Goal: Book appointment/travel/reservation

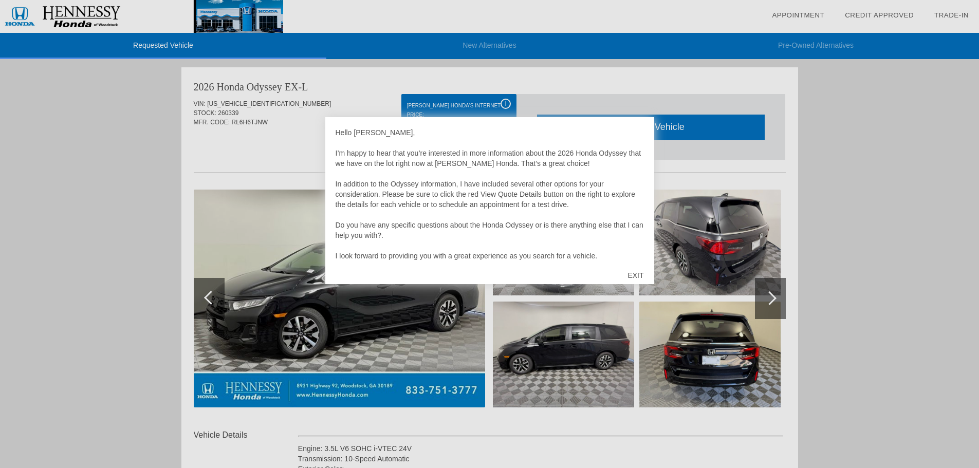
click at [638, 274] on div "EXIT" at bounding box center [635, 275] width 36 height 31
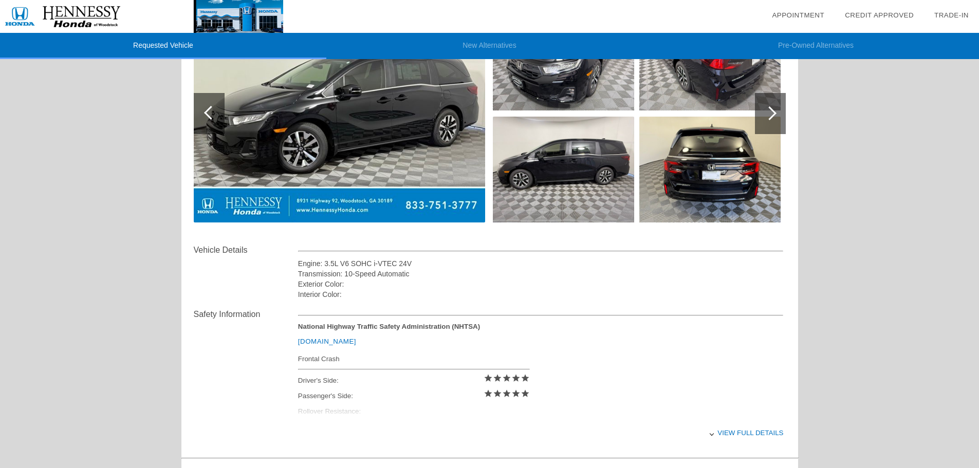
scroll to position [442, 0]
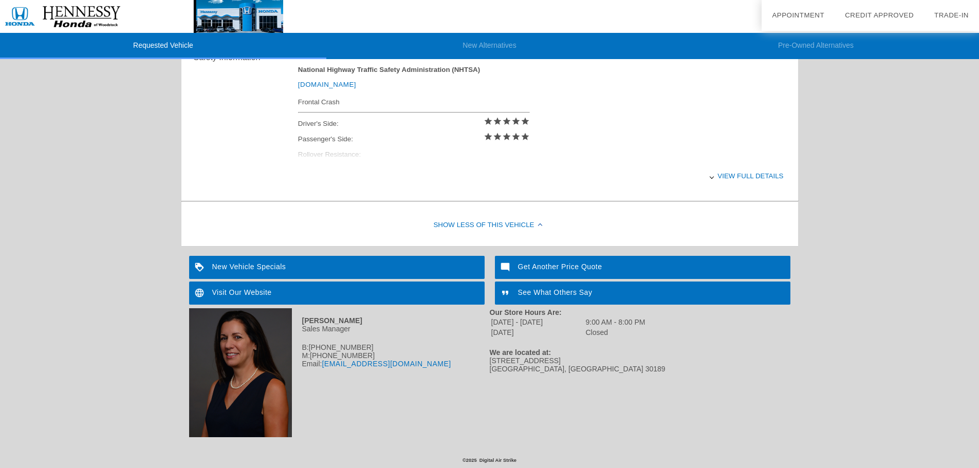
click at [762, 173] on div "View full details" at bounding box center [541, 175] width 486 height 25
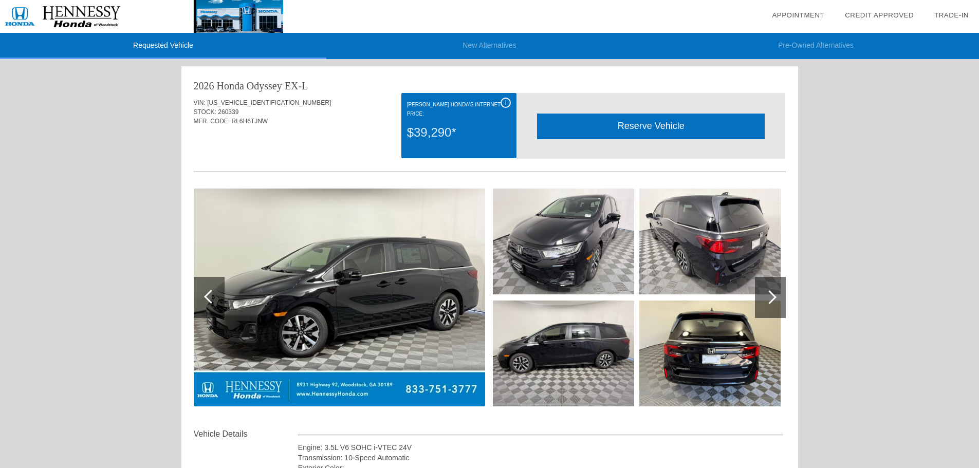
scroll to position [0, 0]
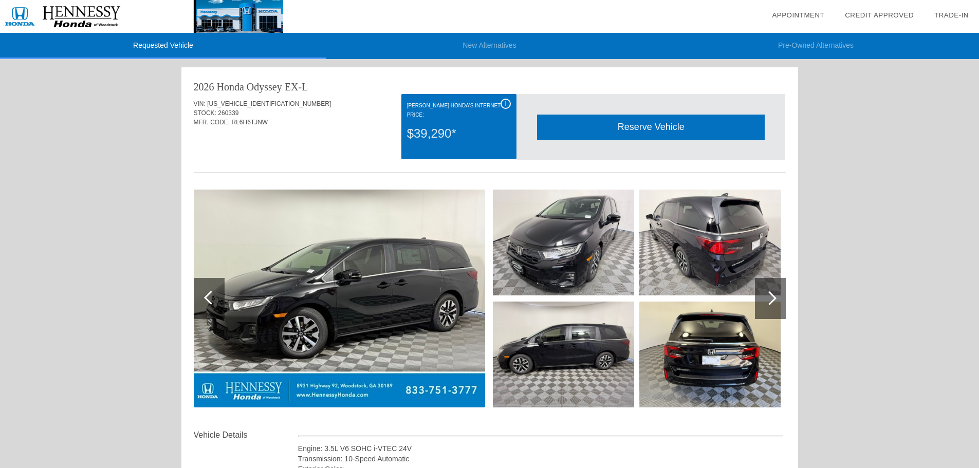
click at [627, 128] on div "Reserve Vehicle" at bounding box center [651, 127] width 228 height 25
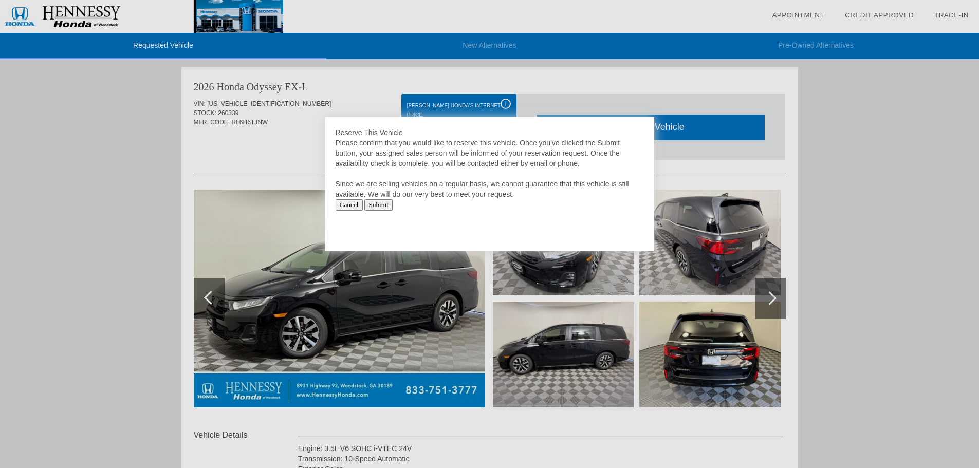
click at [383, 207] on input "Submit" at bounding box center [378, 204] width 28 height 11
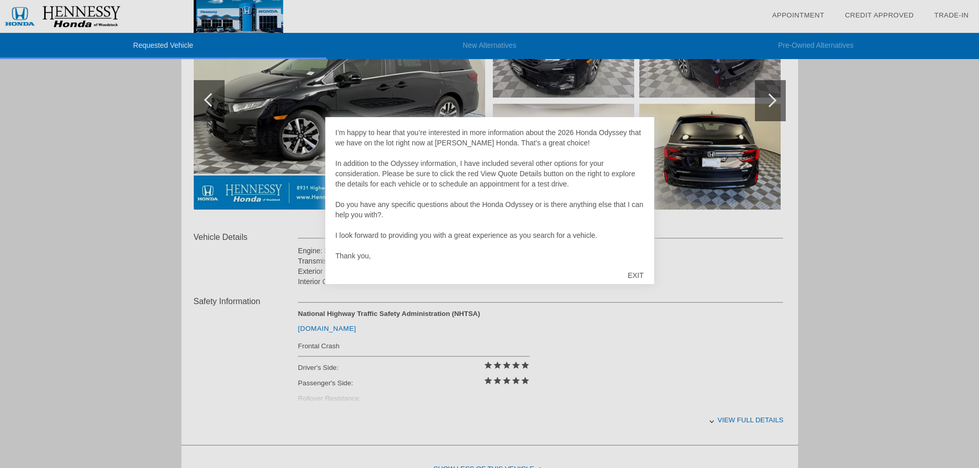
scroll to position [257, 0]
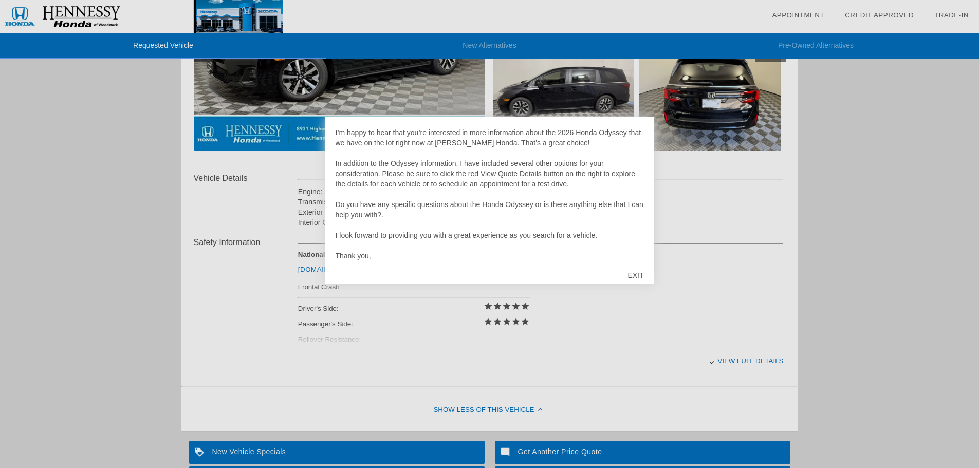
click at [639, 273] on div "EXIT" at bounding box center [635, 275] width 36 height 31
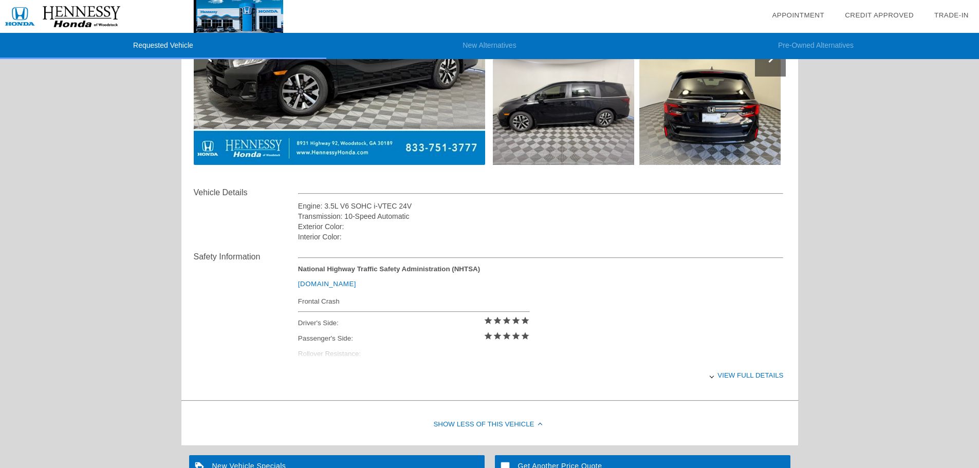
scroll to position [0, 0]
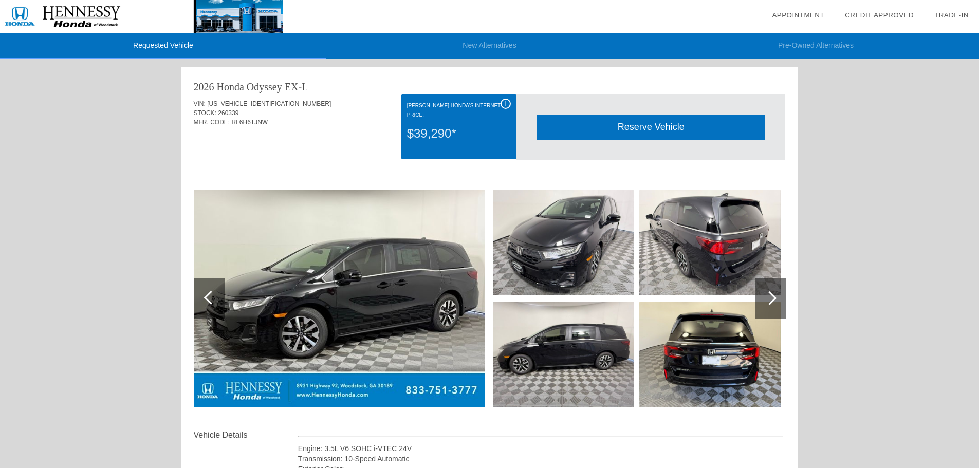
click at [459, 126] on div "$39,290*" at bounding box center [459, 133] width 104 height 27
drag, startPoint x: 427, startPoint y: 129, endPoint x: 416, endPoint y: 138, distance: 14.6
click at [426, 130] on div "$39,290*" at bounding box center [459, 133] width 104 height 27
click at [441, 134] on div "$39,290*" at bounding box center [459, 133] width 104 height 27
click at [500, 104] on div "i Hennessy Honda's Internet Price: $39,290*" at bounding box center [458, 126] width 115 height 65
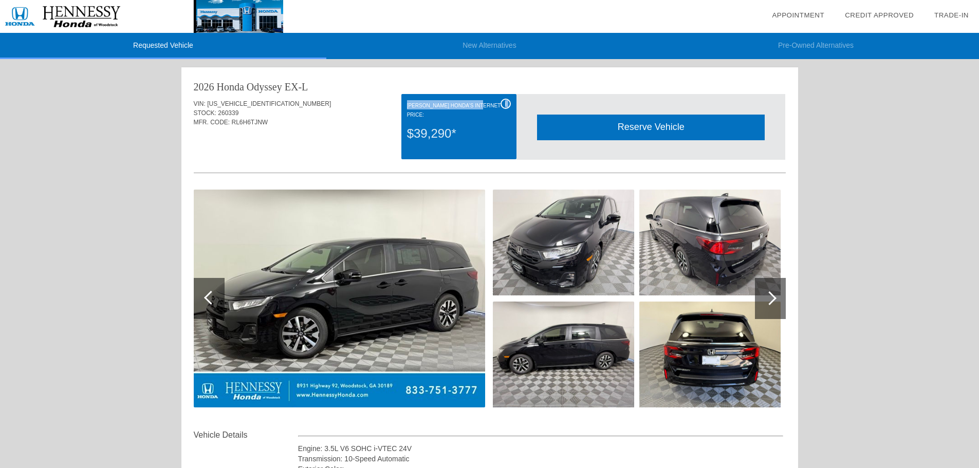
click at [504, 104] on div "i" at bounding box center [505, 104] width 10 height 10
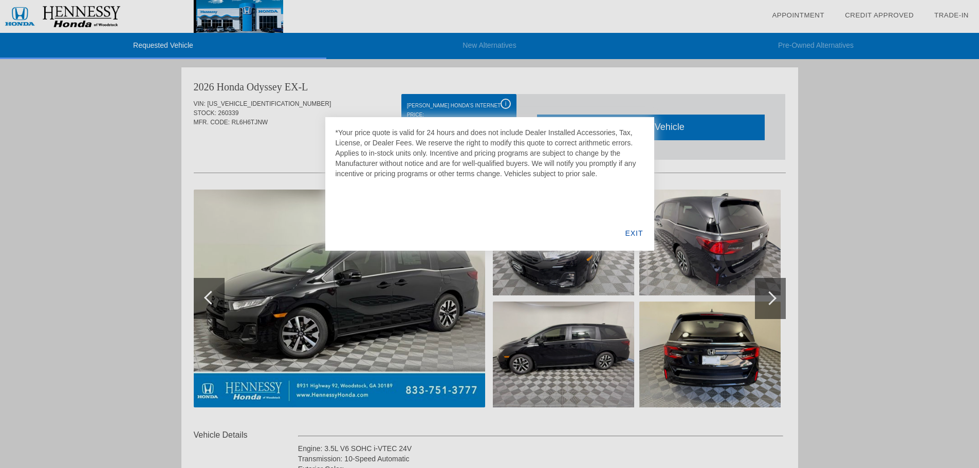
click at [627, 231] on div "EXIT" at bounding box center [634, 233] width 40 height 35
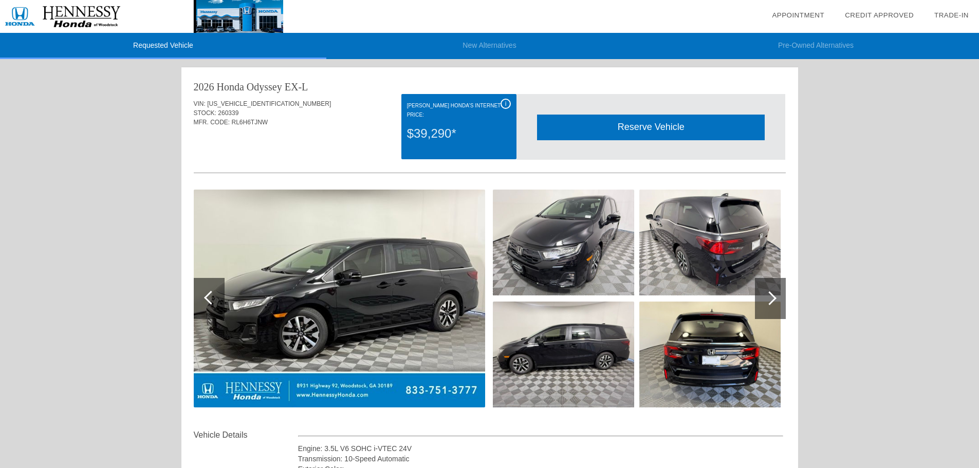
click at [657, 128] on div "Reserve Vehicle" at bounding box center [651, 127] width 228 height 25
click at [638, 126] on div "Reserve Vehicle" at bounding box center [651, 127] width 228 height 25
click at [655, 127] on div "Reserve Vehicle" at bounding box center [651, 127] width 228 height 25
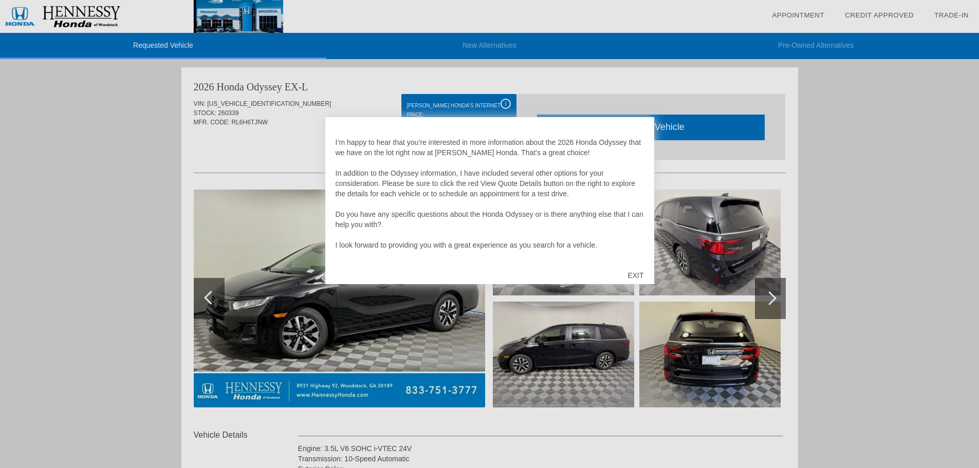
scroll to position [21, 0]
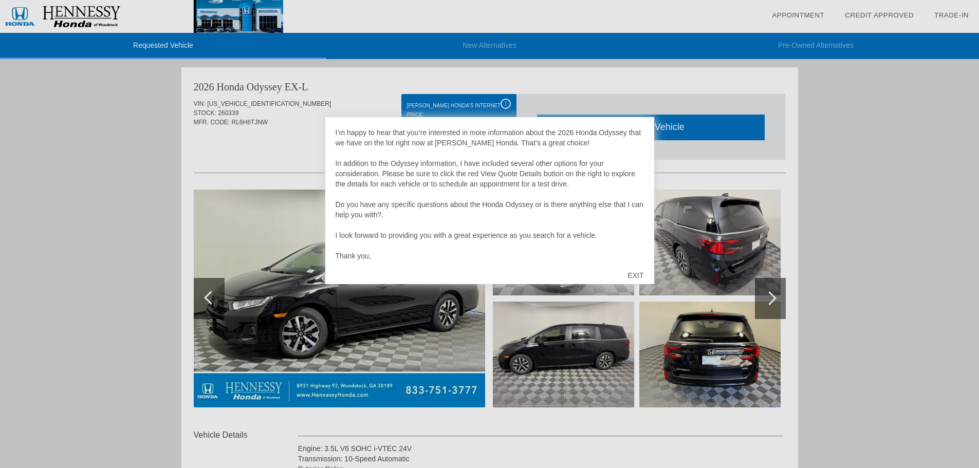
click at [632, 276] on div "EXIT" at bounding box center [635, 275] width 36 height 31
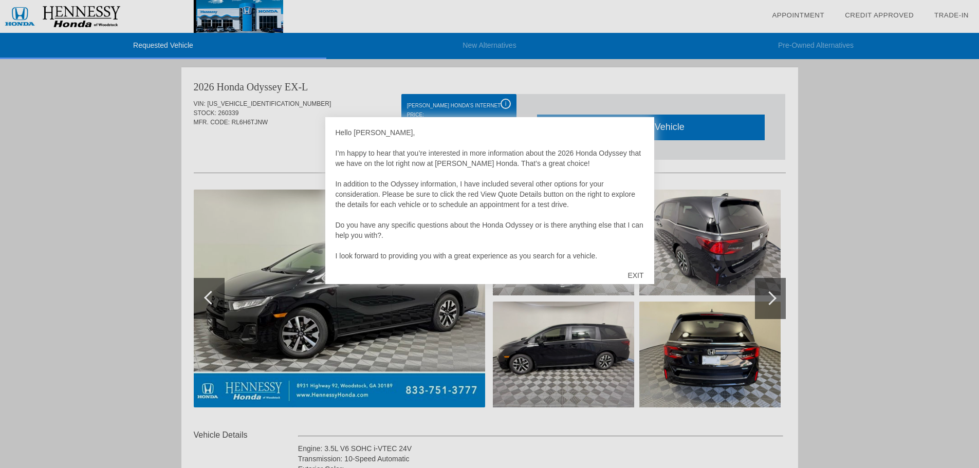
click at [636, 272] on div "EXIT" at bounding box center [635, 275] width 36 height 31
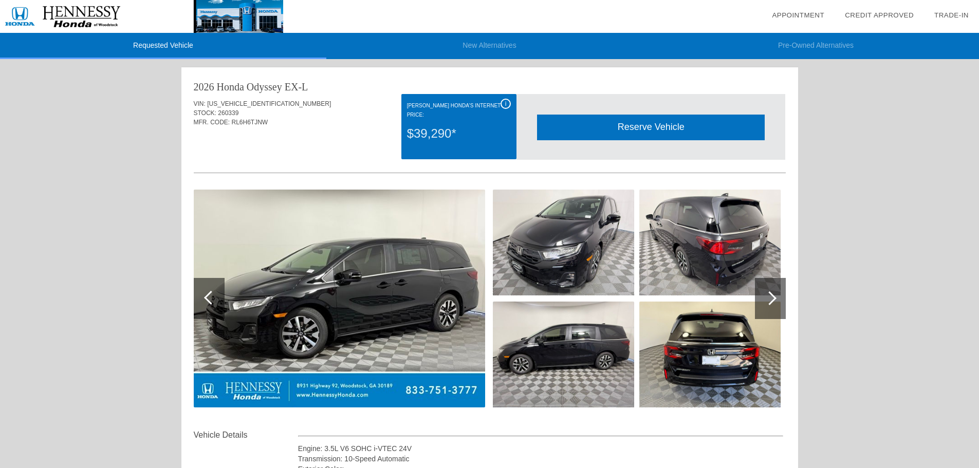
click at [598, 129] on div "Reserve Vehicle" at bounding box center [651, 127] width 228 height 25
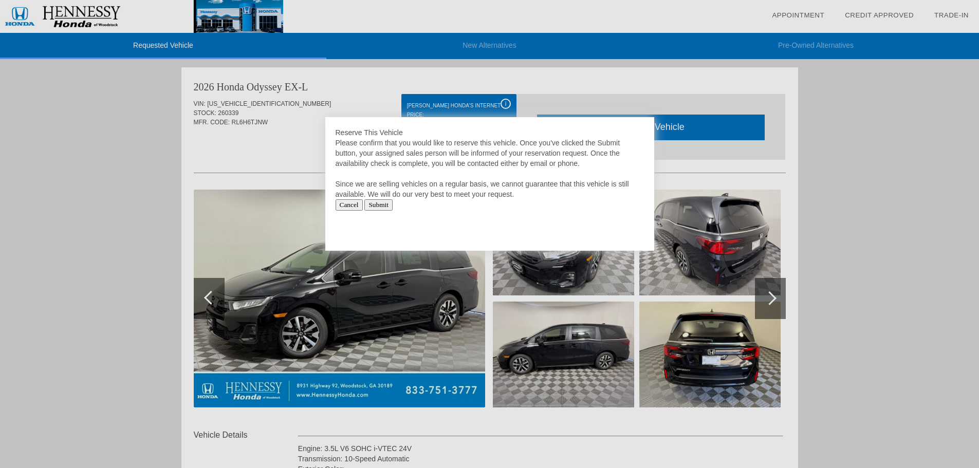
click at [386, 203] on input "Submit" at bounding box center [378, 204] width 28 height 11
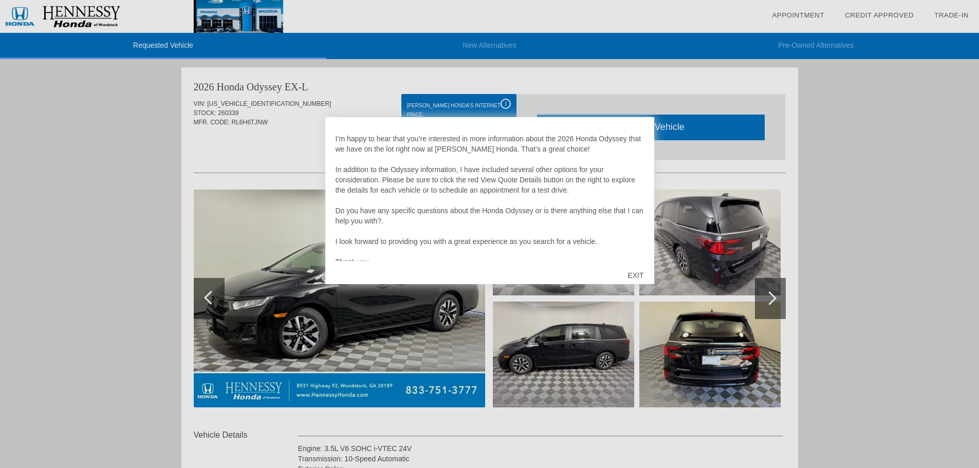
scroll to position [21, 0]
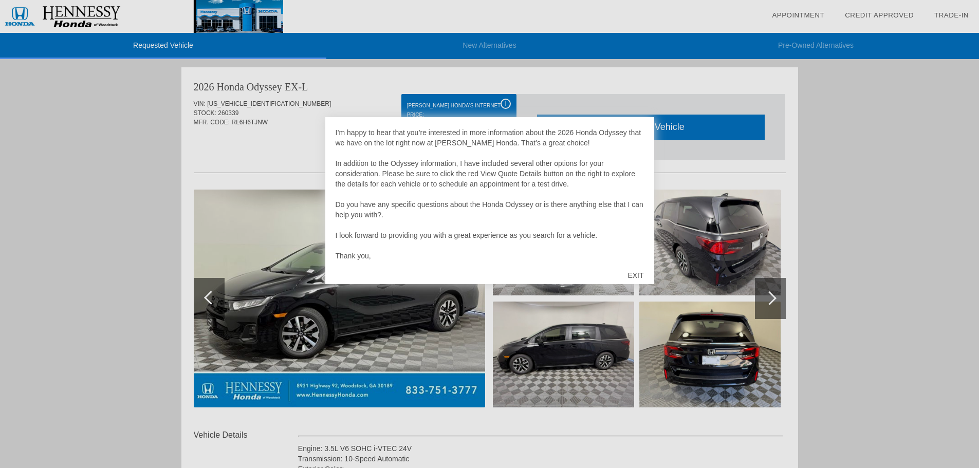
drag, startPoint x: 638, startPoint y: 272, endPoint x: 611, endPoint y: 267, distance: 26.7
click at [637, 272] on div "EXIT" at bounding box center [635, 275] width 36 height 31
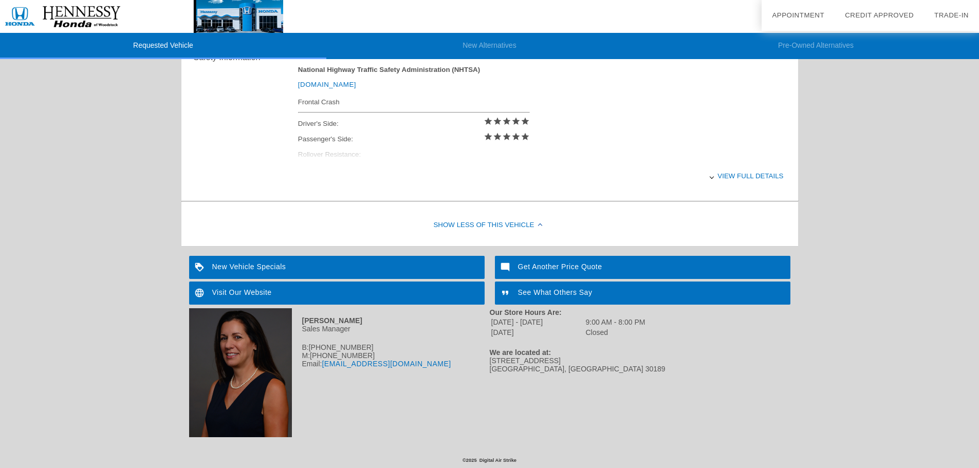
scroll to position [0, 0]
